Goal: Navigation & Orientation: Find specific page/section

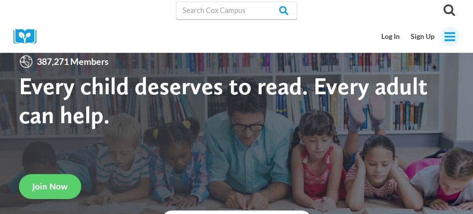
click at [451, 43] on button "Toggle Menu" at bounding box center [449, 36] width 19 height 19
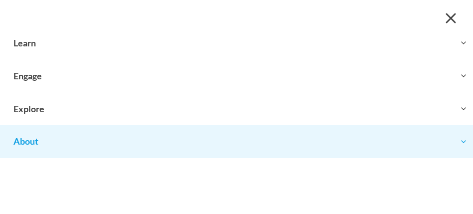
click at [173, 141] on button "Toggle child menu Expand" at bounding box center [236, 141] width 473 height 32
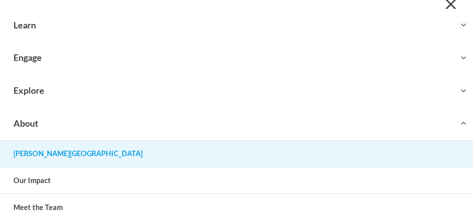
scroll to position [15, 0]
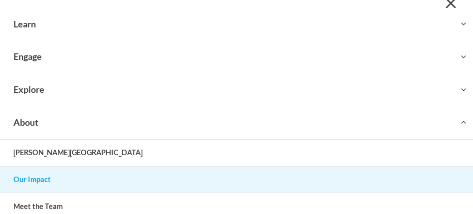
click at [164, 173] on link "Our Impact" at bounding box center [236, 179] width 473 height 26
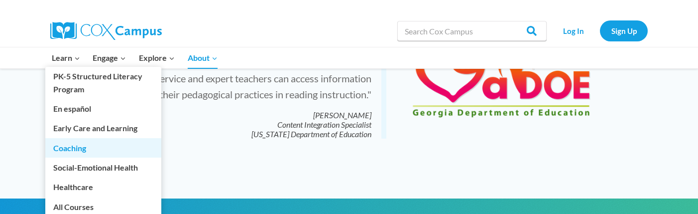
scroll to position [2364, 0]
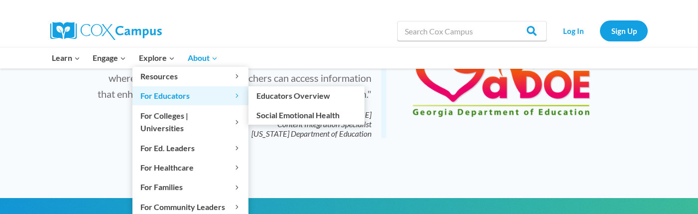
click at [153, 90] on span "For Educators Expand" at bounding box center [190, 95] width 100 height 13
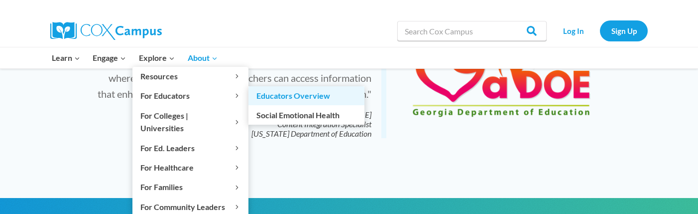
click at [267, 94] on link "Educators Overview" at bounding box center [306, 95] width 116 height 19
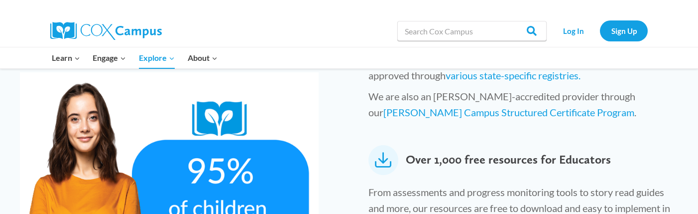
scroll to position [530, 0]
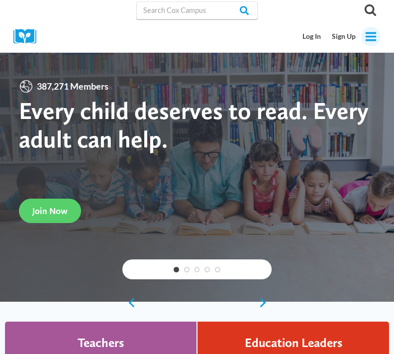
click at [366, 35] on icon "Open menu" at bounding box center [371, 36] width 11 height 9
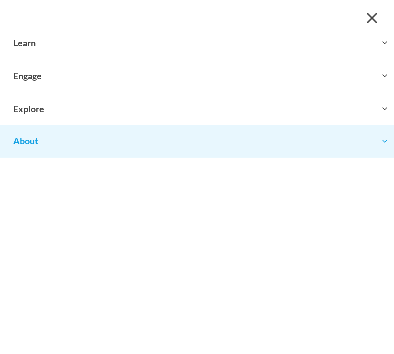
click at [165, 140] on button "Toggle child menu Expand" at bounding box center [197, 141] width 394 height 32
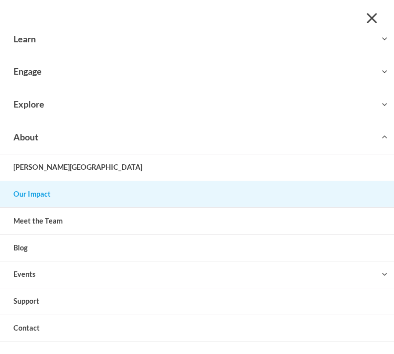
click at [150, 190] on link "Our Impact" at bounding box center [197, 194] width 394 height 26
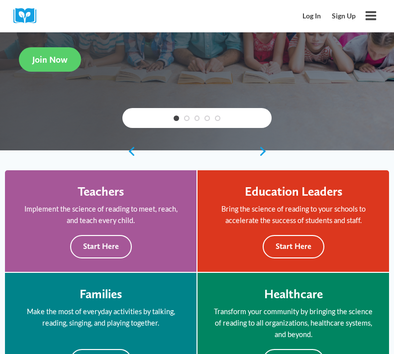
scroll to position [265, 0]
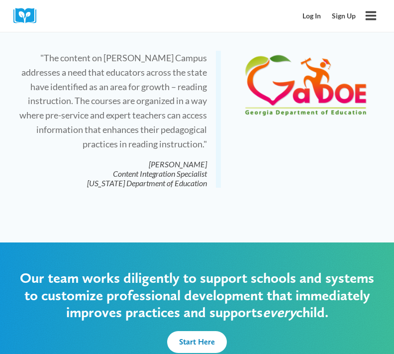
scroll to position [1990, 0]
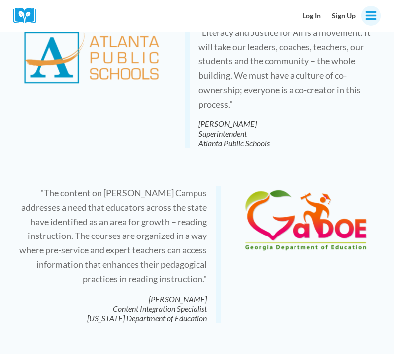
click at [370, 21] on icon "Toggle Menu" at bounding box center [371, 15] width 12 height 12
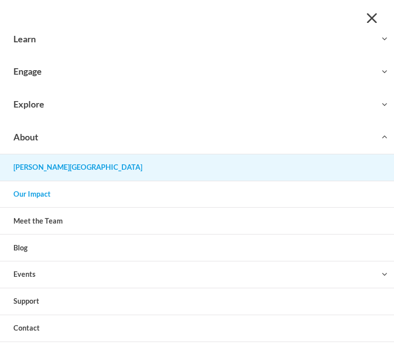
click at [139, 165] on link "[PERSON_NAME][GEOGRAPHIC_DATA]" at bounding box center [197, 167] width 394 height 26
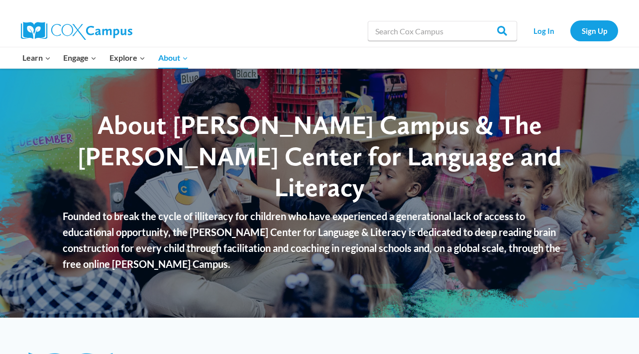
click at [46, 33] on img at bounding box center [77, 31] width 112 height 18
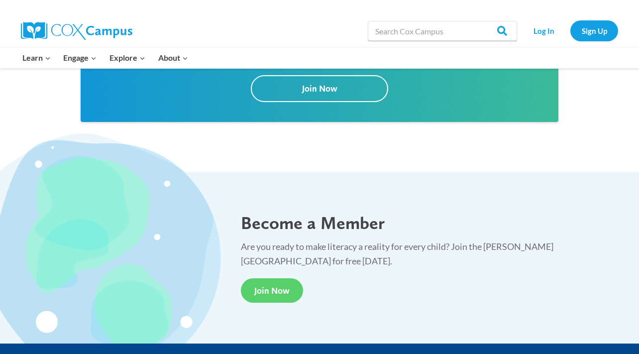
scroll to position [1675, 0]
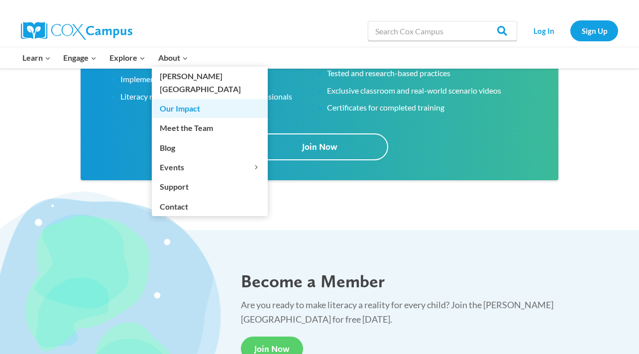
click at [183, 99] on link "Our Impact" at bounding box center [210, 108] width 116 height 19
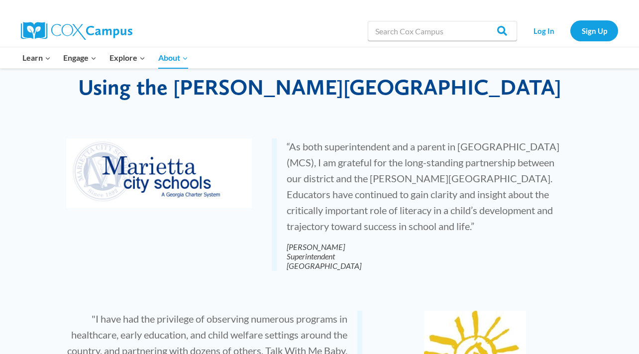
scroll to position [1710, 0]
